Goal: Task Accomplishment & Management: Use online tool/utility

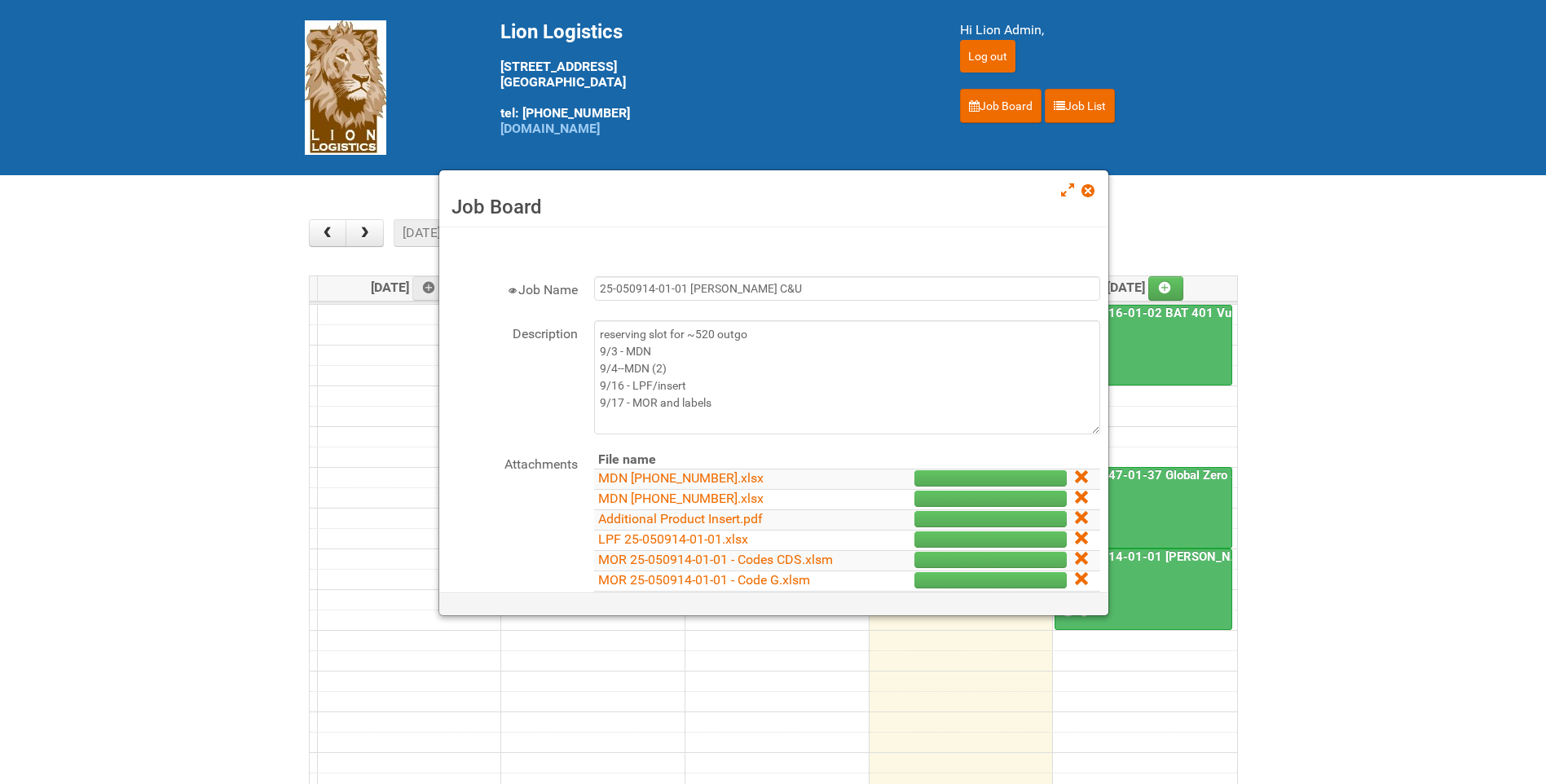
scroll to position [81, 0]
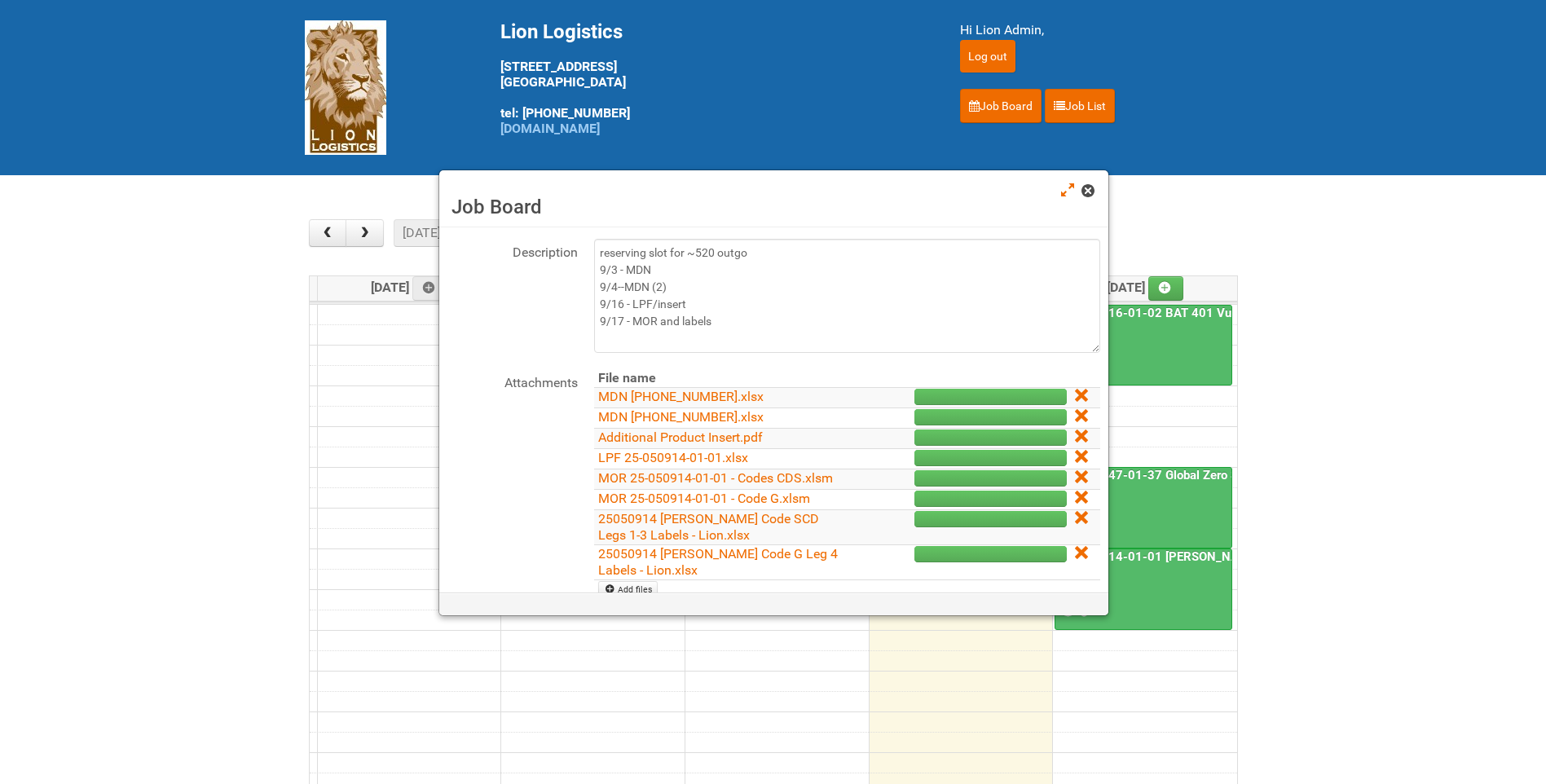
click at [1091, 191] on span at bounding box center [1088, 191] width 12 height 12
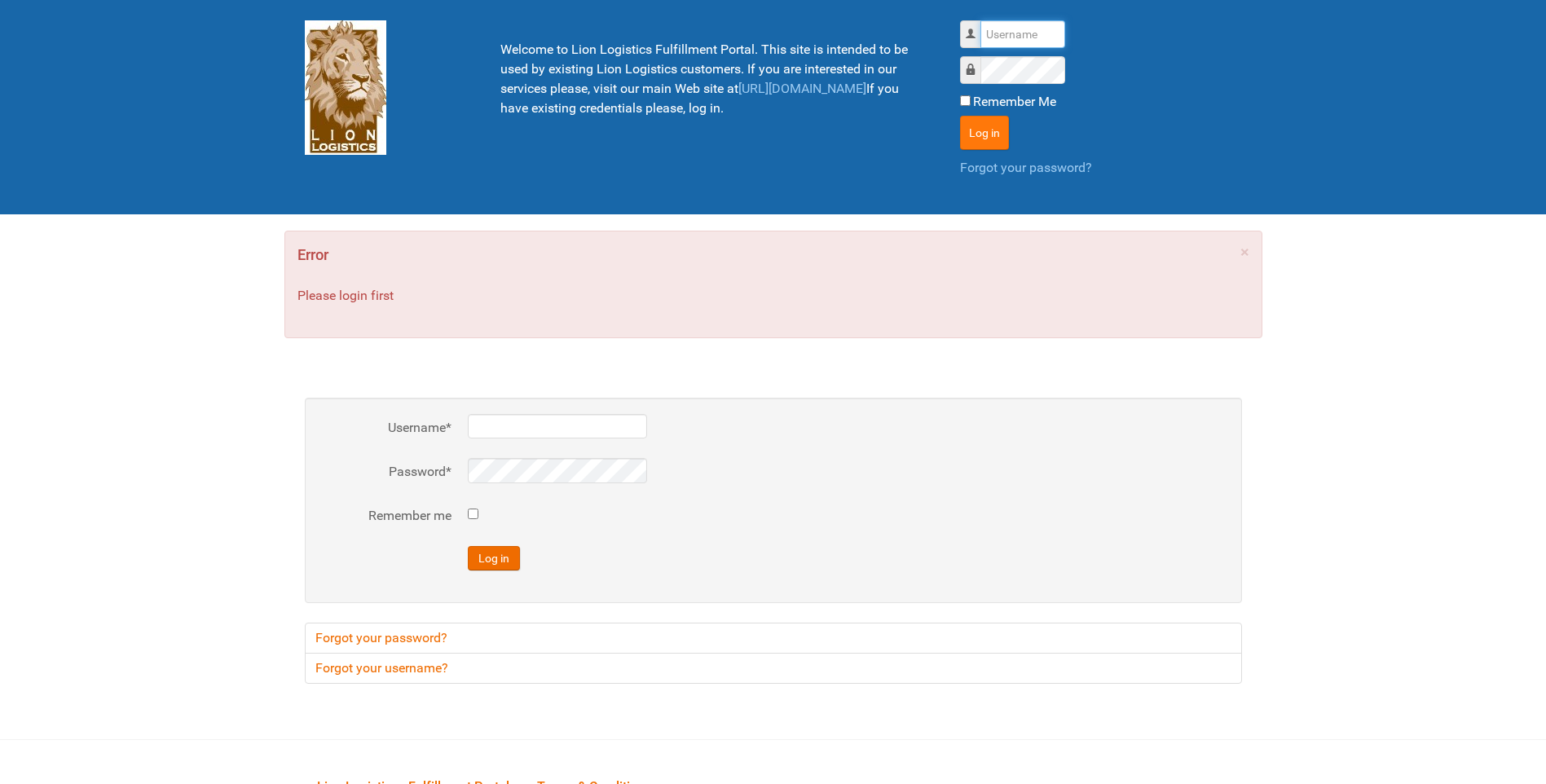
type input "lion"
click at [977, 130] on button "Log in" at bounding box center [984, 132] width 48 height 34
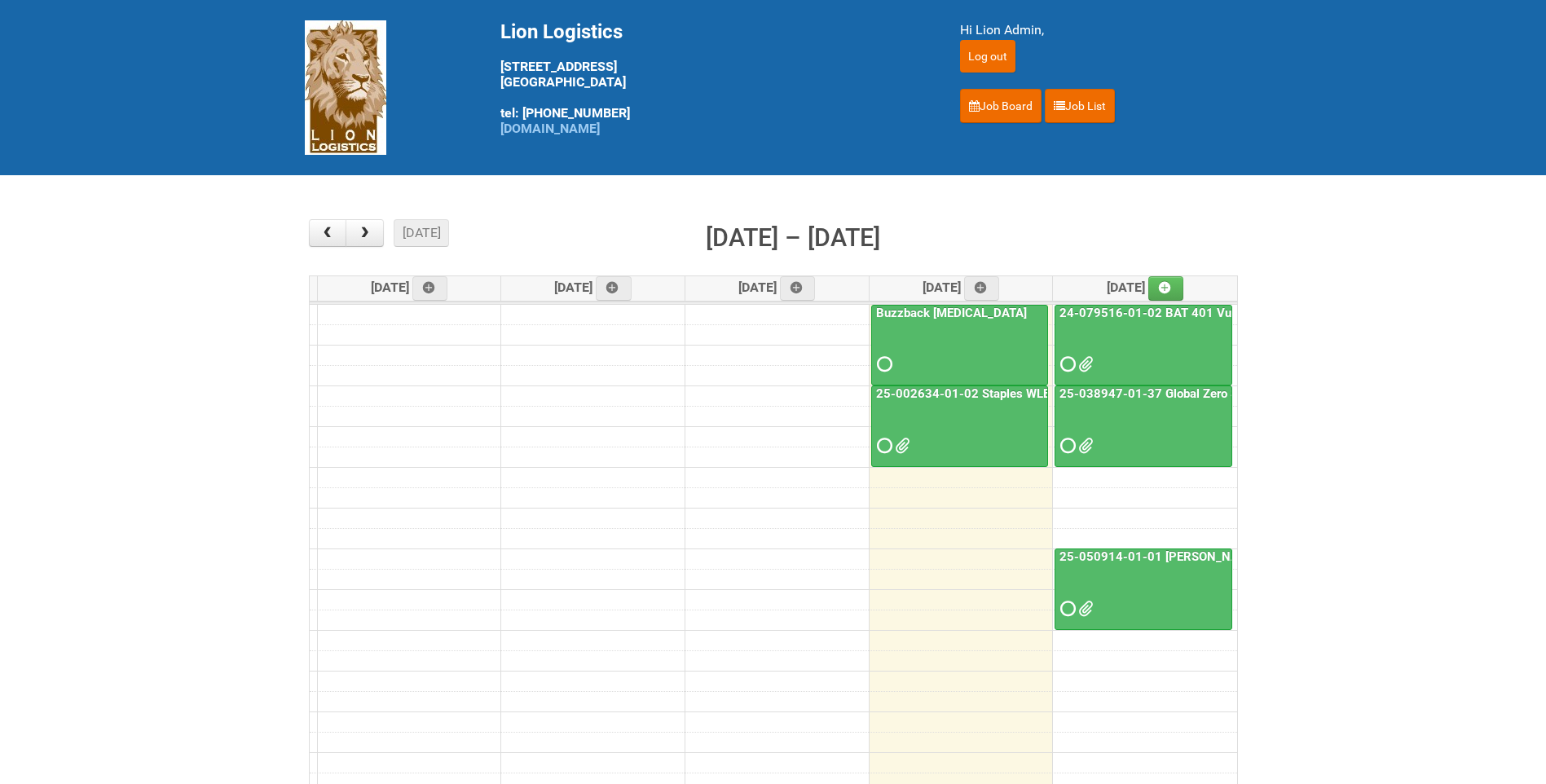
click at [1153, 386] on link "25-038947-01-37 Global Zero Sugar Tea Test" at bounding box center [1186, 394] width 259 height 15
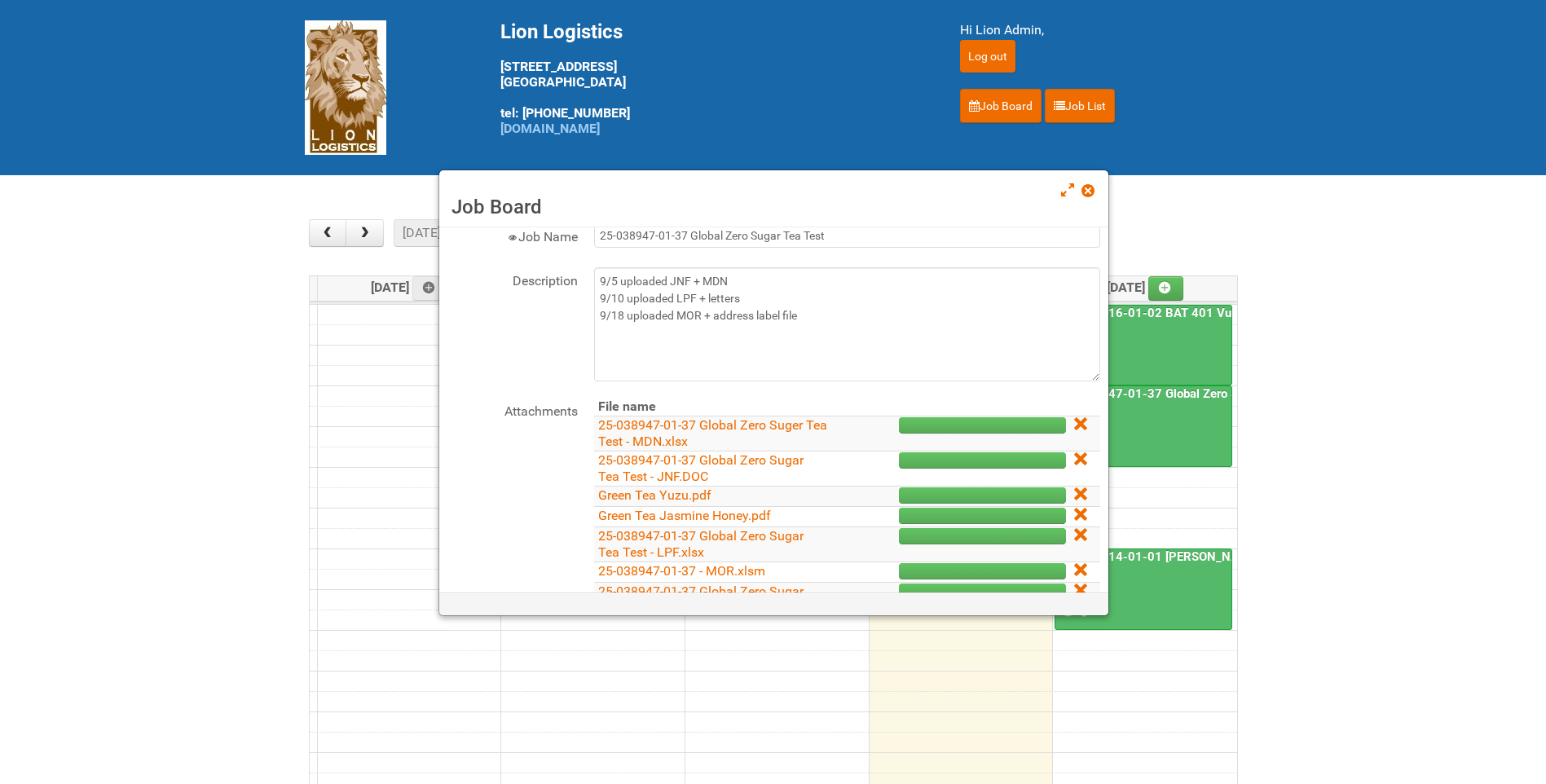
scroll to position [81, 0]
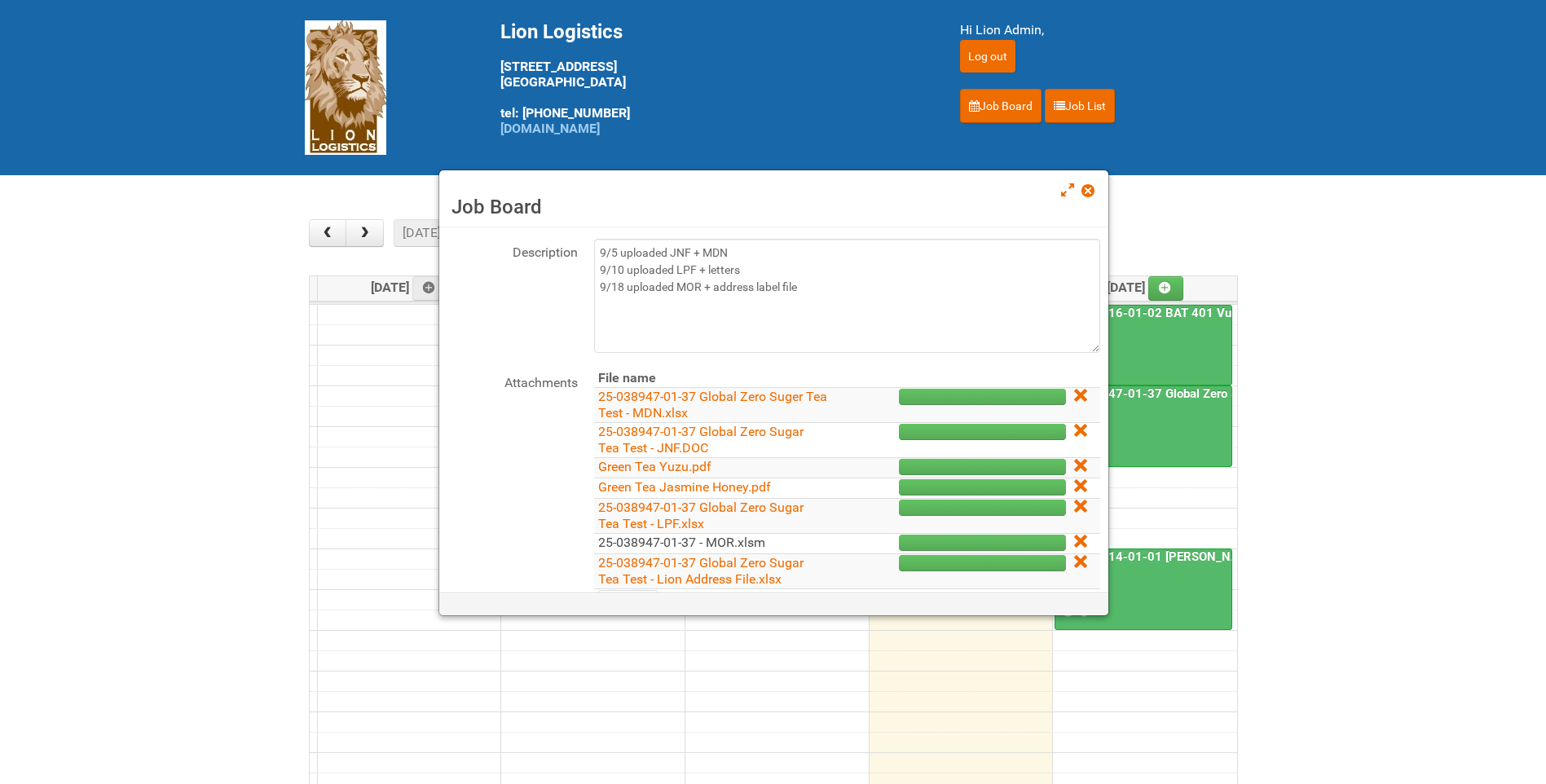
click at [747, 540] on link "25-038947-01-37 - MOR.xlsm" at bounding box center [682, 542] width 167 height 16
click at [1092, 191] on span at bounding box center [1088, 191] width 12 height 12
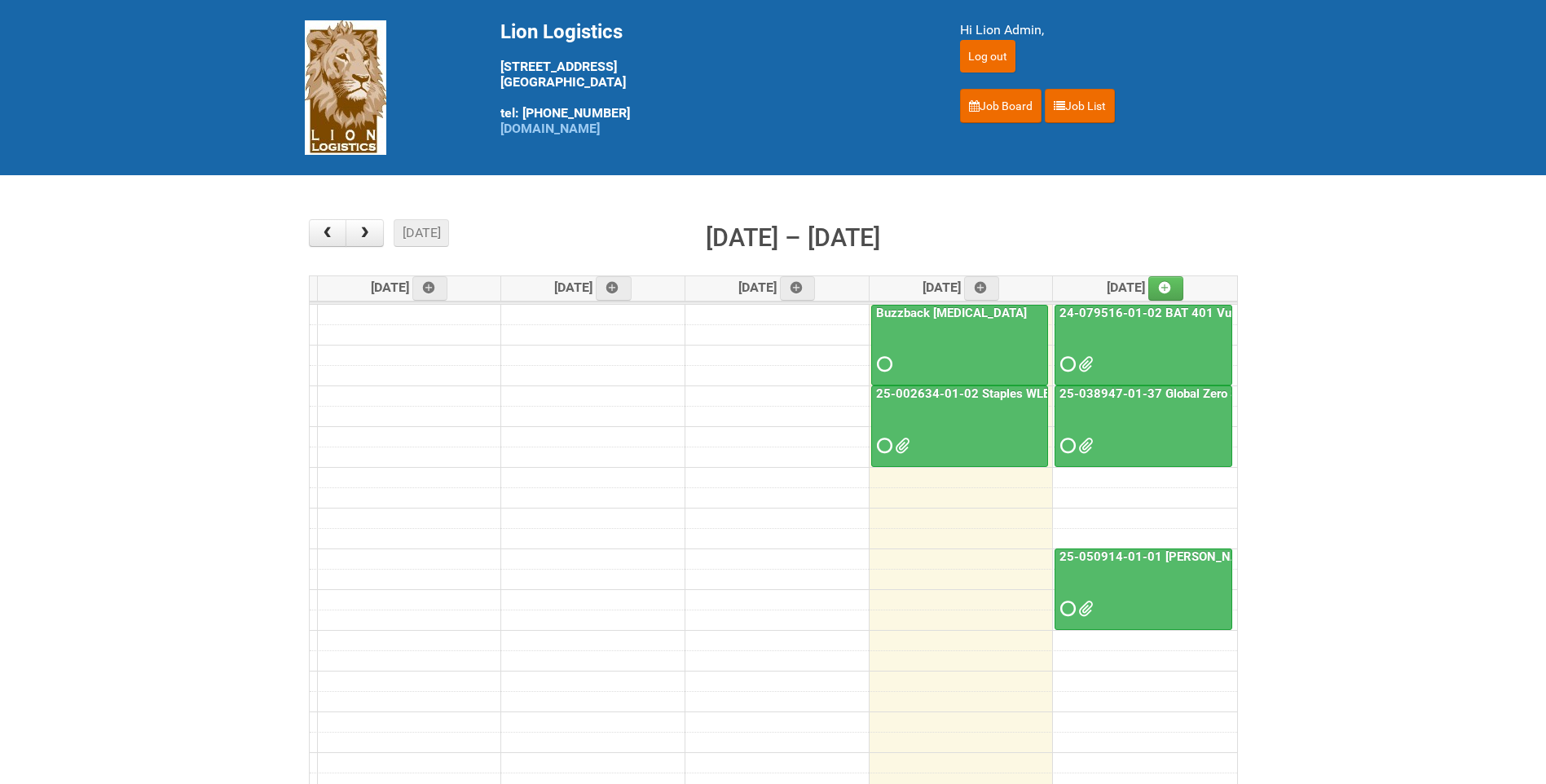
click at [1190, 327] on div at bounding box center [1143, 349] width 175 height 53
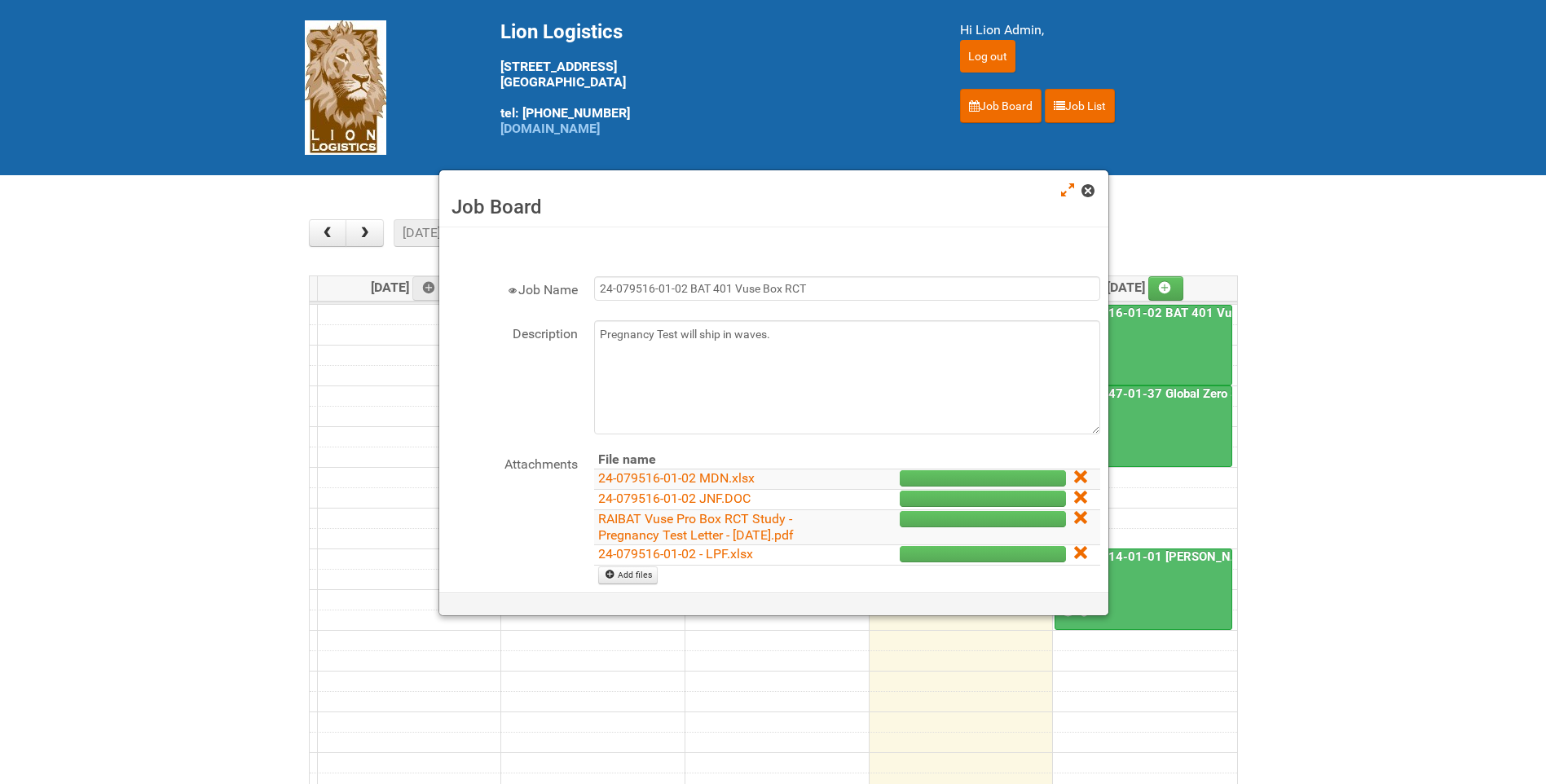
click at [1083, 186] on span at bounding box center [1088, 191] width 12 height 12
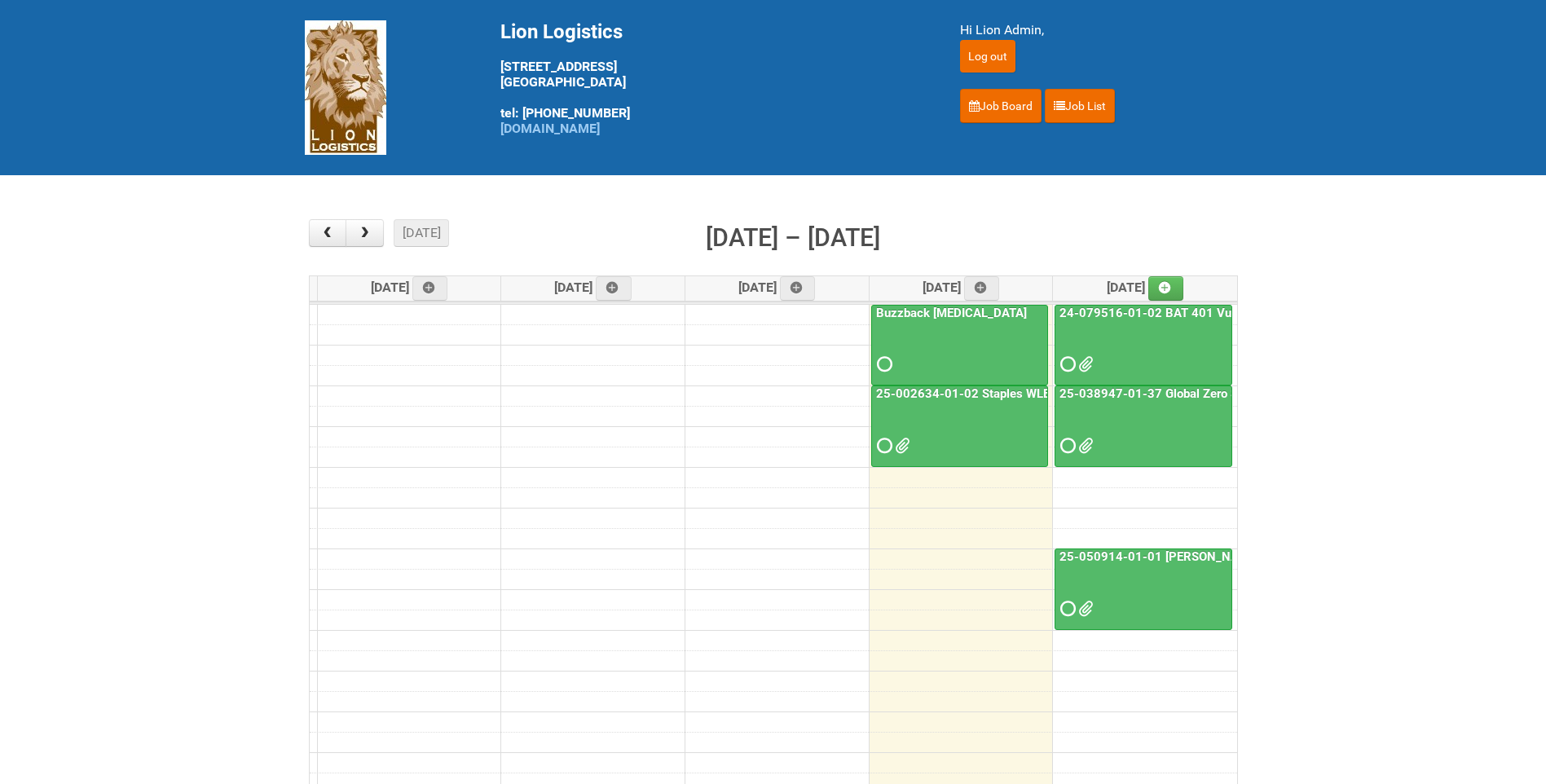
drag, startPoint x: 633, startPoint y: 193, endPoint x: 538, endPoint y: 218, distance: 98.2
click at [538, 218] on main "× ■ - My Jobs ■ - Other Jobs Add [DATE] month week [DATE] – [DATE] [DATE] [DATE…" at bounding box center [773, 508] width 1546 height 665
